Goal: Complete application form

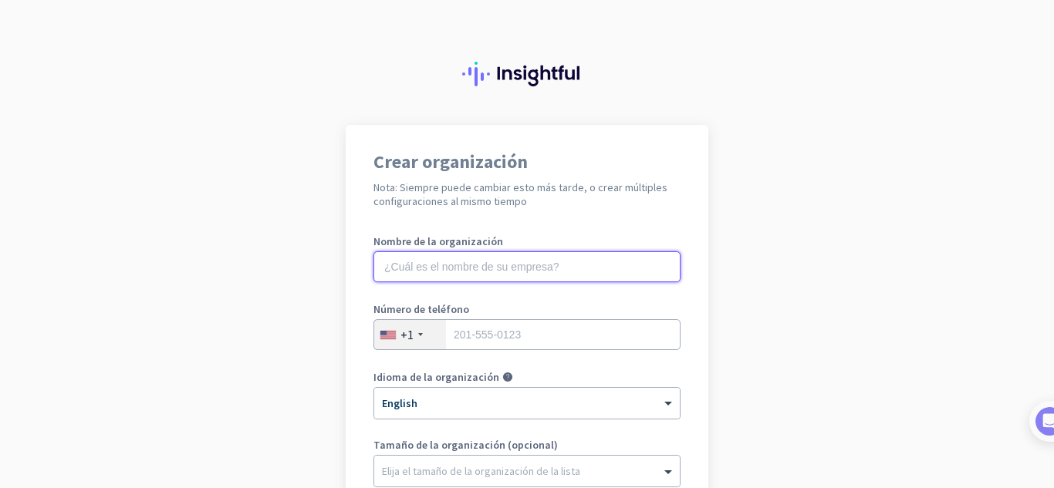
click at [451, 279] on input "text" at bounding box center [526, 267] width 307 height 31
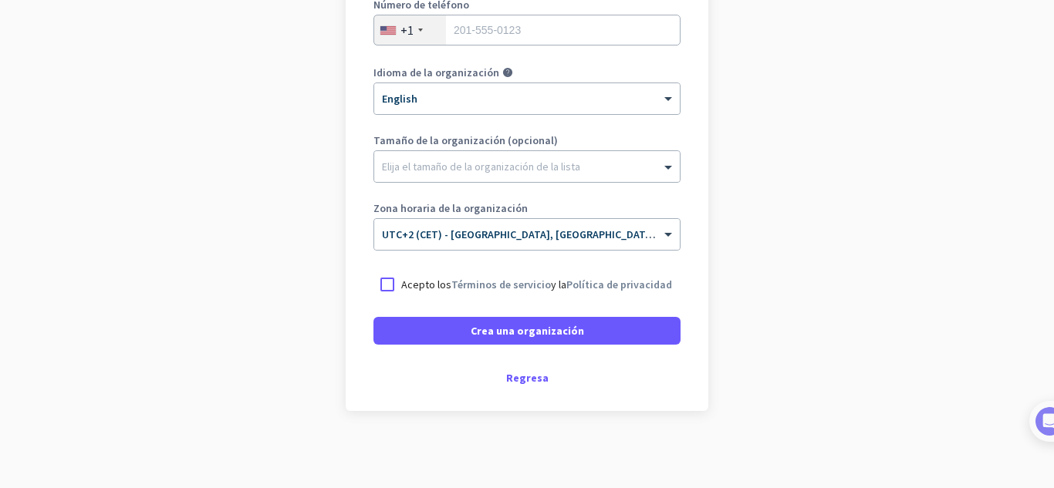
scroll to position [305, 0]
type input "mercor"
click at [516, 379] on div "Regresa" at bounding box center [526, 378] width 307 height 11
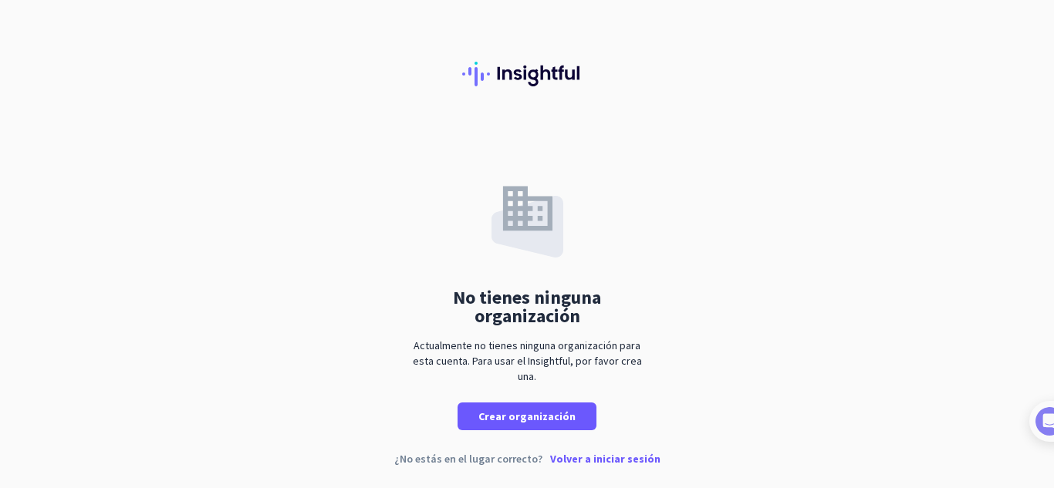
click at [604, 462] on p "Volver a iniciar sesión" at bounding box center [605, 459] width 110 height 11
